Goal: Use online tool/utility

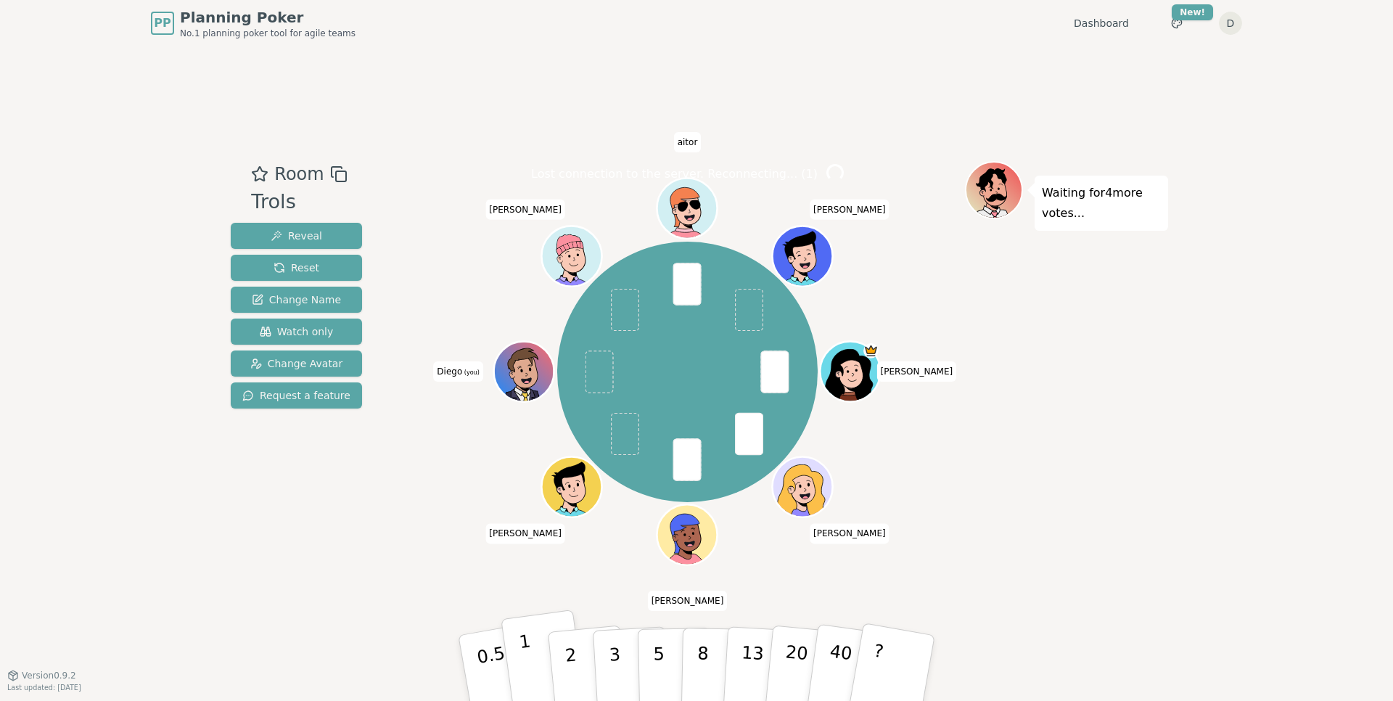
click at [533, 671] on button "1" at bounding box center [544, 668] width 86 height 118
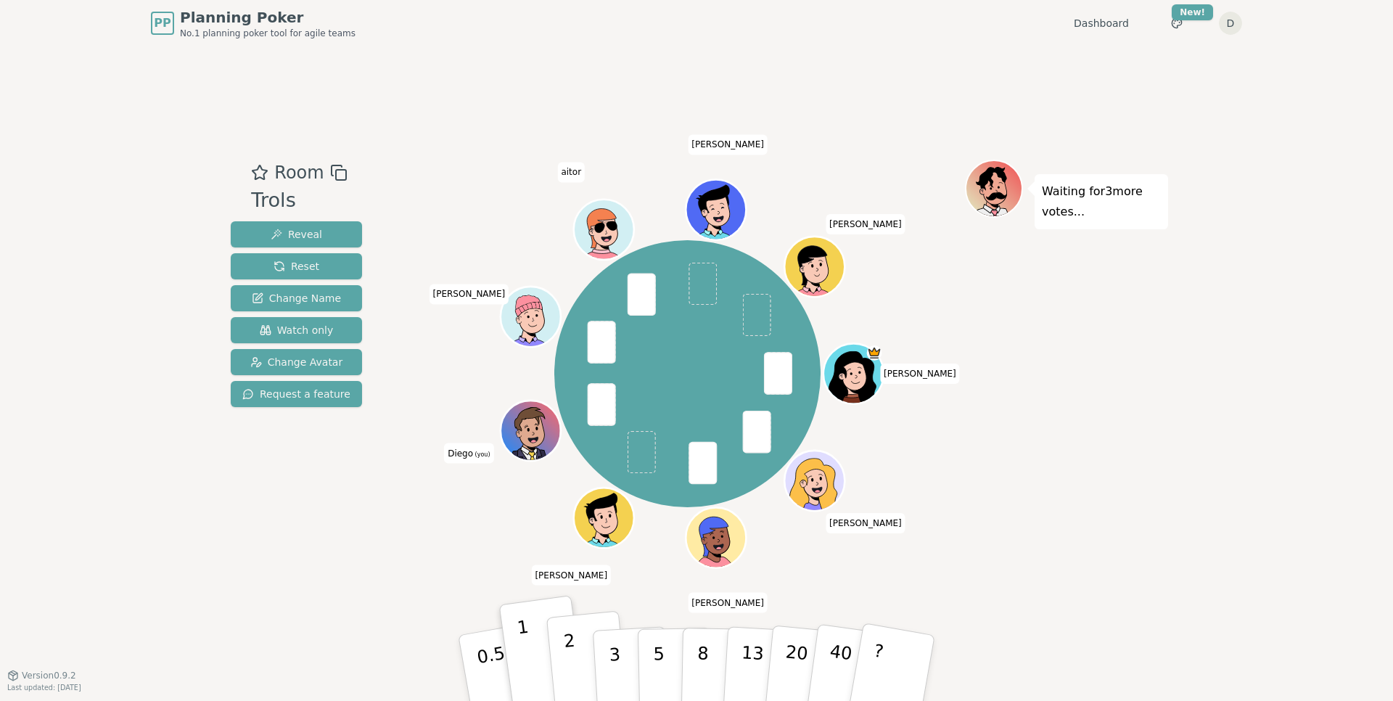
click at [574, 670] on p "2" at bounding box center [572, 670] width 19 height 79
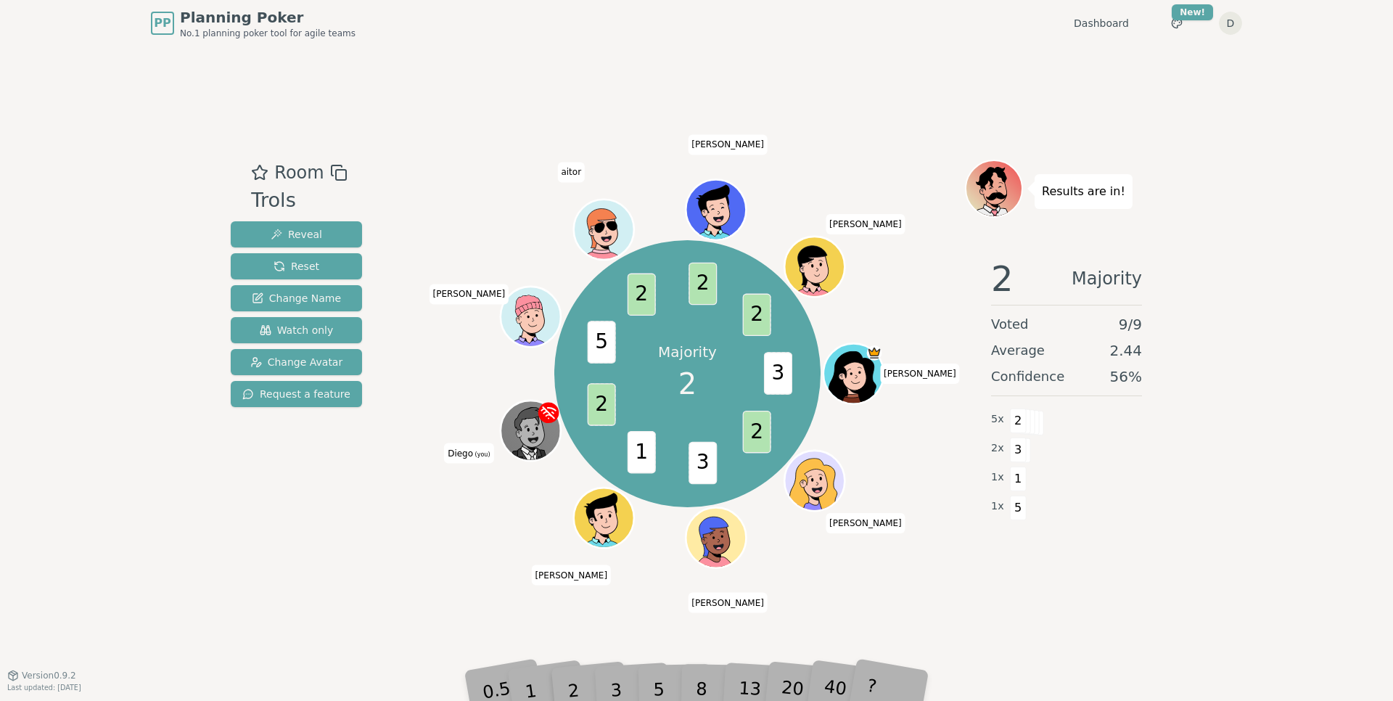
click at [376, 475] on div "Room Trols Reveal Reset Change Name Watch only Change Avatar Request a feature …" at bounding box center [696, 361] width 943 height 402
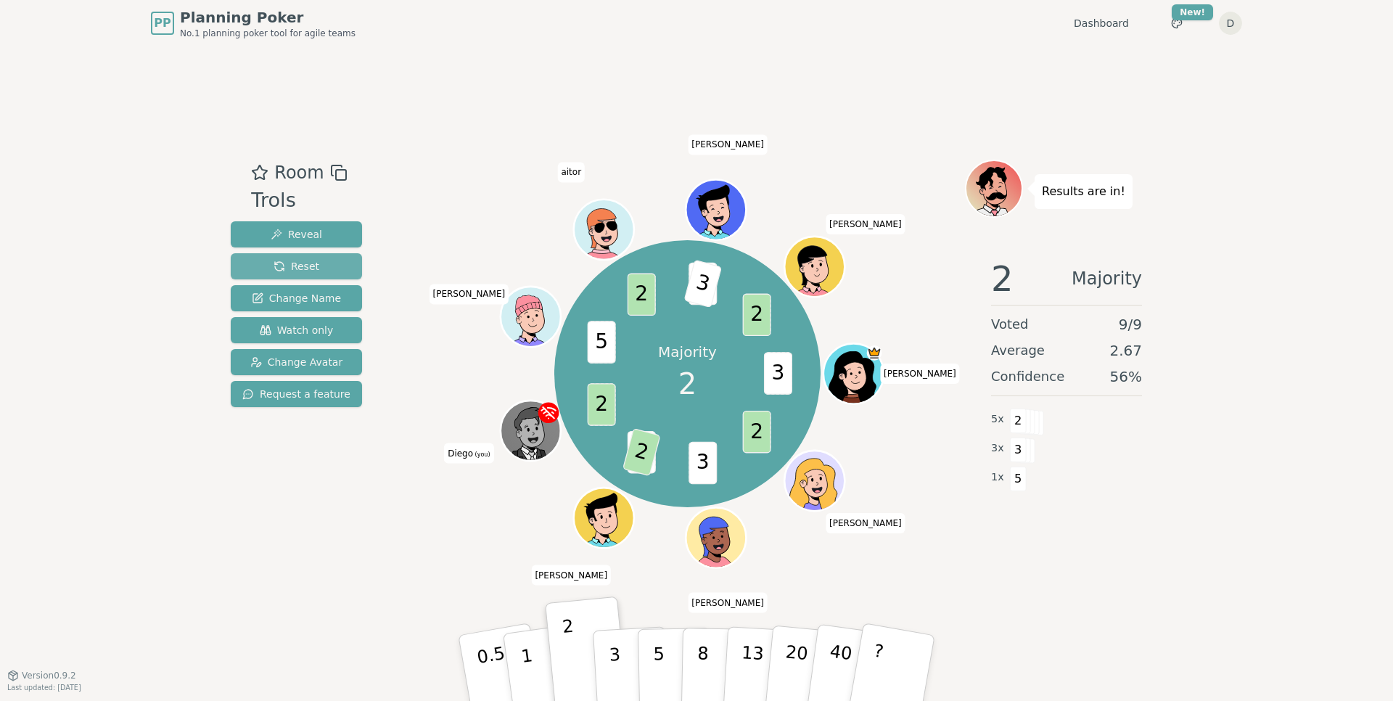
click at [286, 275] on button "Reset" at bounding box center [296, 266] width 131 height 26
